Goal: Task Accomplishment & Management: Manage account settings

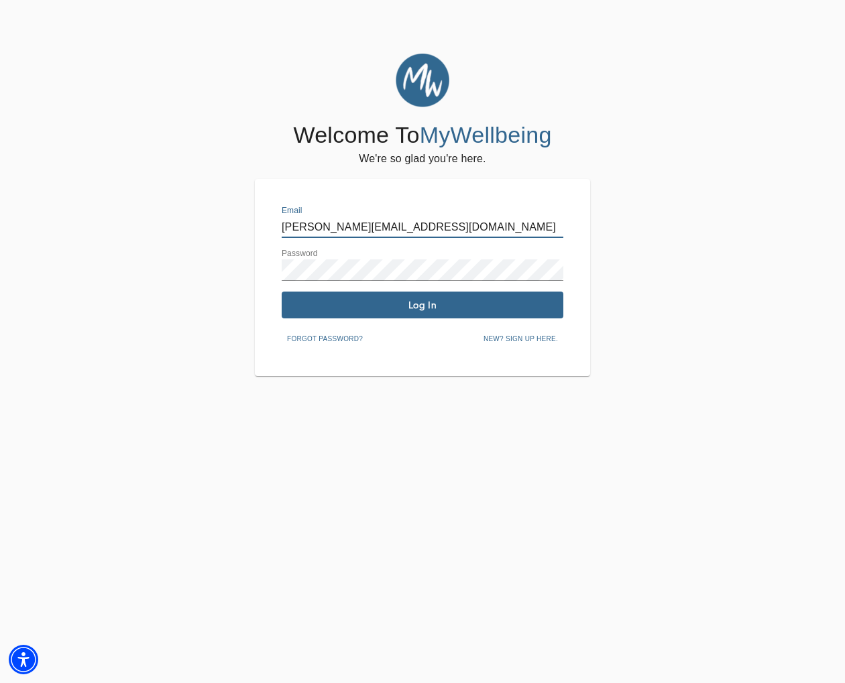
click at [452, 223] on input "[PERSON_NAME][EMAIL_ADDRESS][DOMAIN_NAME]" at bounding box center [423, 227] width 282 height 21
drag, startPoint x: 292, startPoint y: 227, endPoint x: 268, endPoint y: 225, distance: 23.5
click at [268, 225] on div "Email [PERSON_NAME][EMAIL_ADDRESS][DOMAIN_NAME] Password Log In Forgot password…" at bounding box center [422, 277] width 335 height 197
drag, startPoint x: 365, startPoint y: 225, endPoint x: 300, endPoint y: 223, distance: 65.0
click at [282, 222] on input "[PERSON_NAME][EMAIL_ADDRESS][DOMAIN_NAME]" at bounding box center [423, 227] width 282 height 21
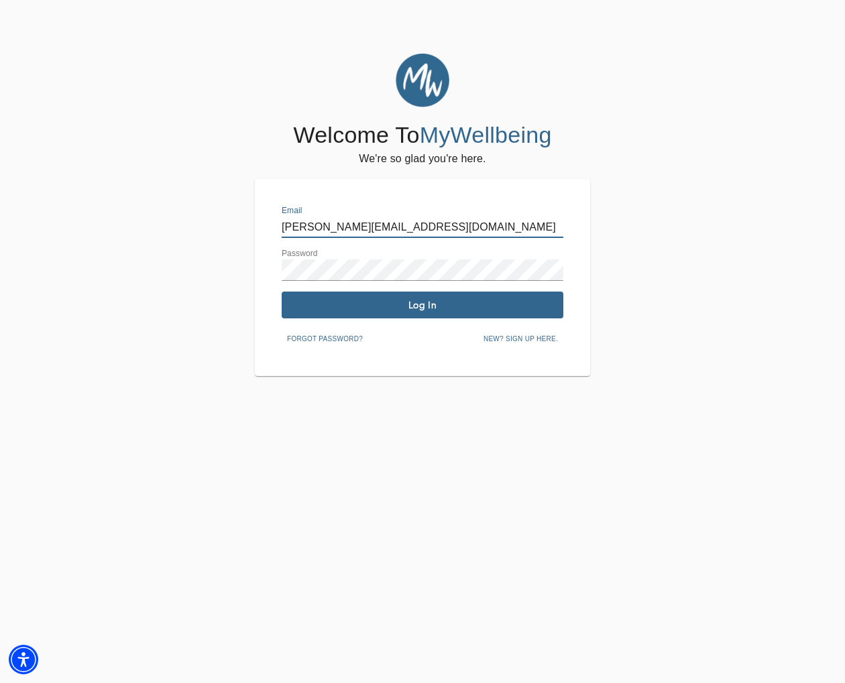
paste input "[EMAIL_ADDRESS]"
type input "[EMAIL_ADDRESS][DOMAIN_NAME]"
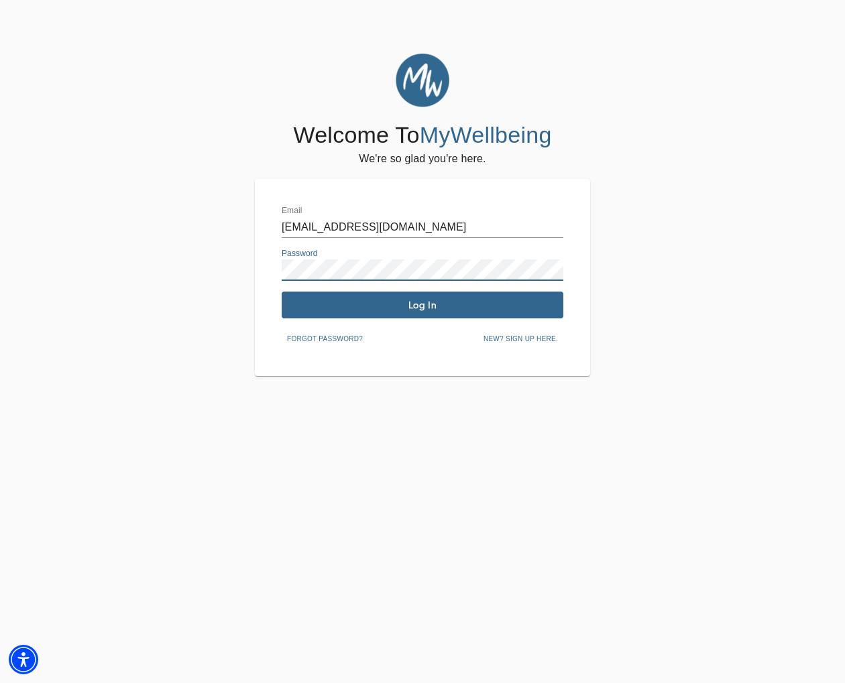
drag, startPoint x: 306, startPoint y: 224, endPoint x: 237, endPoint y: 268, distance: 82.0
click at [237, 268] on div "Welcome To MyWellbeing We're so glad you're here. Email [EMAIL_ADDRESS][DOMAIN_…" at bounding box center [422, 215] width 838 height 322
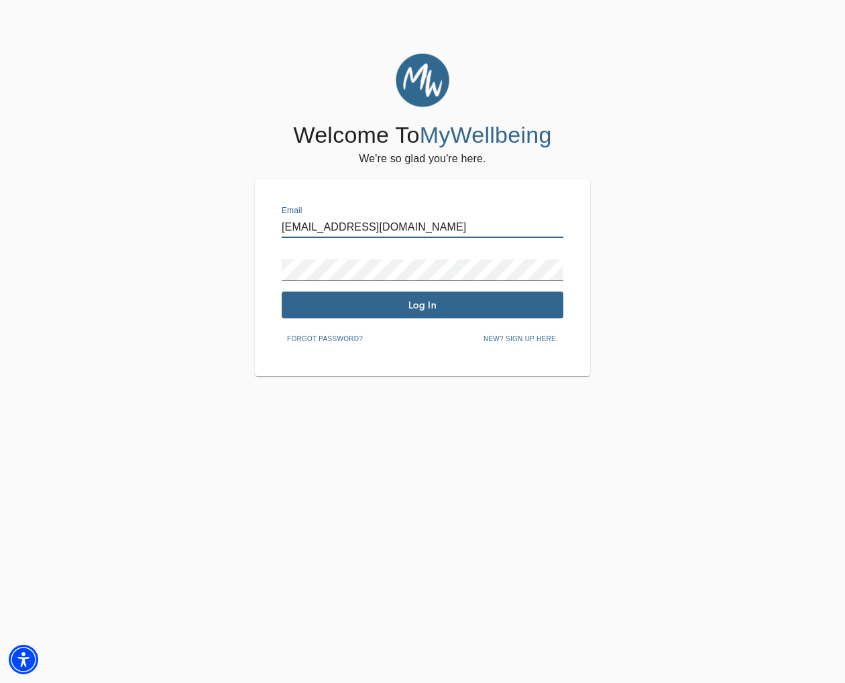
click at [415, 225] on input "[EMAIL_ADDRESS][DOMAIN_NAME]" at bounding box center [423, 227] width 282 height 21
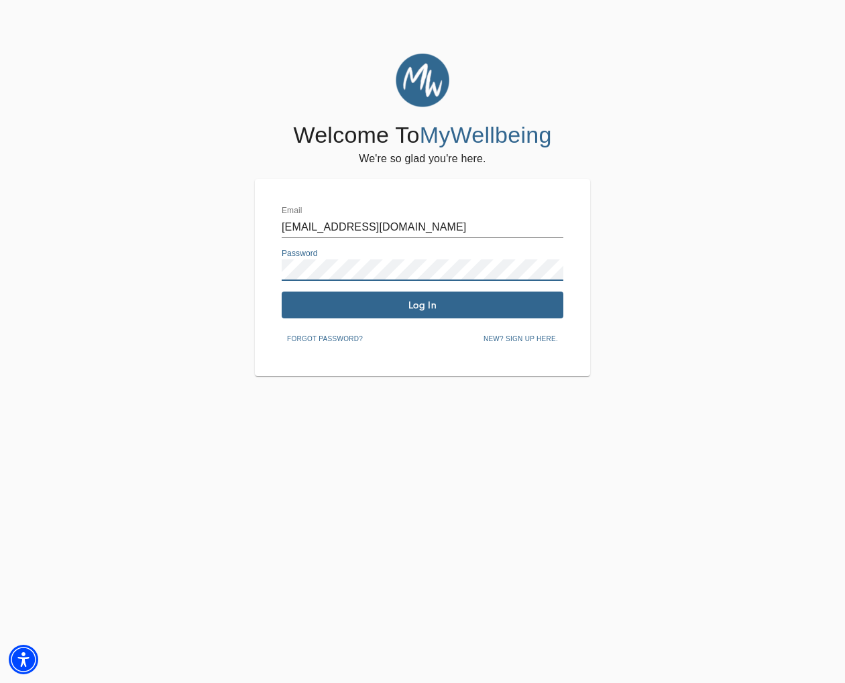
drag, startPoint x: 189, startPoint y: 323, endPoint x: 203, endPoint y: 322, distance: 14.1
click at [191, 323] on div "Welcome To MyWellbeing We're so glad you're here. Email [EMAIL_ADDRESS][DOMAIN_…" at bounding box center [422, 215] width 838 height 322
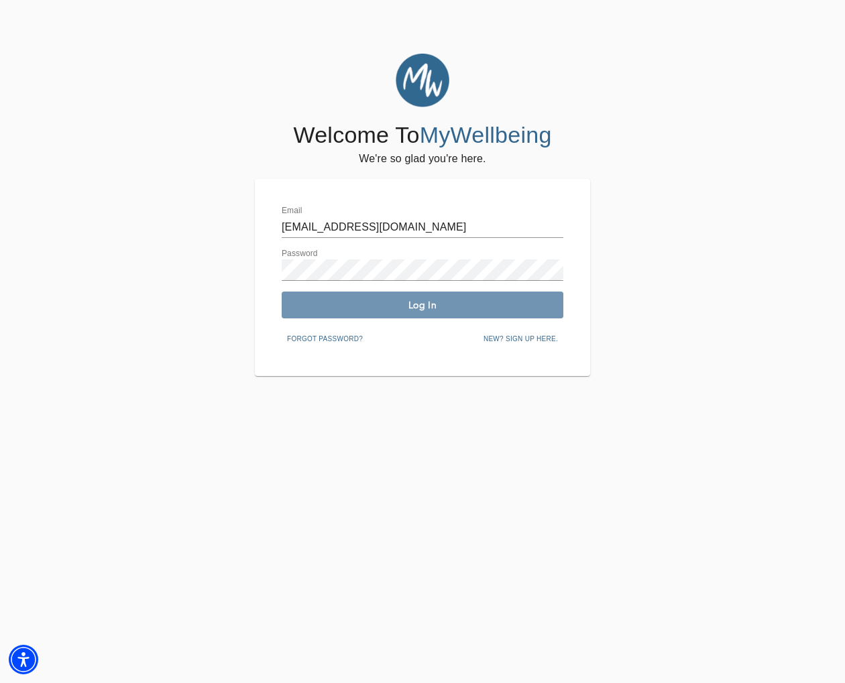
click at [320, 300] on span "Log In" at bounding box center [422, 305] width 271 height 13
